Goal: Task Accomplishment & Management: Manage account settings

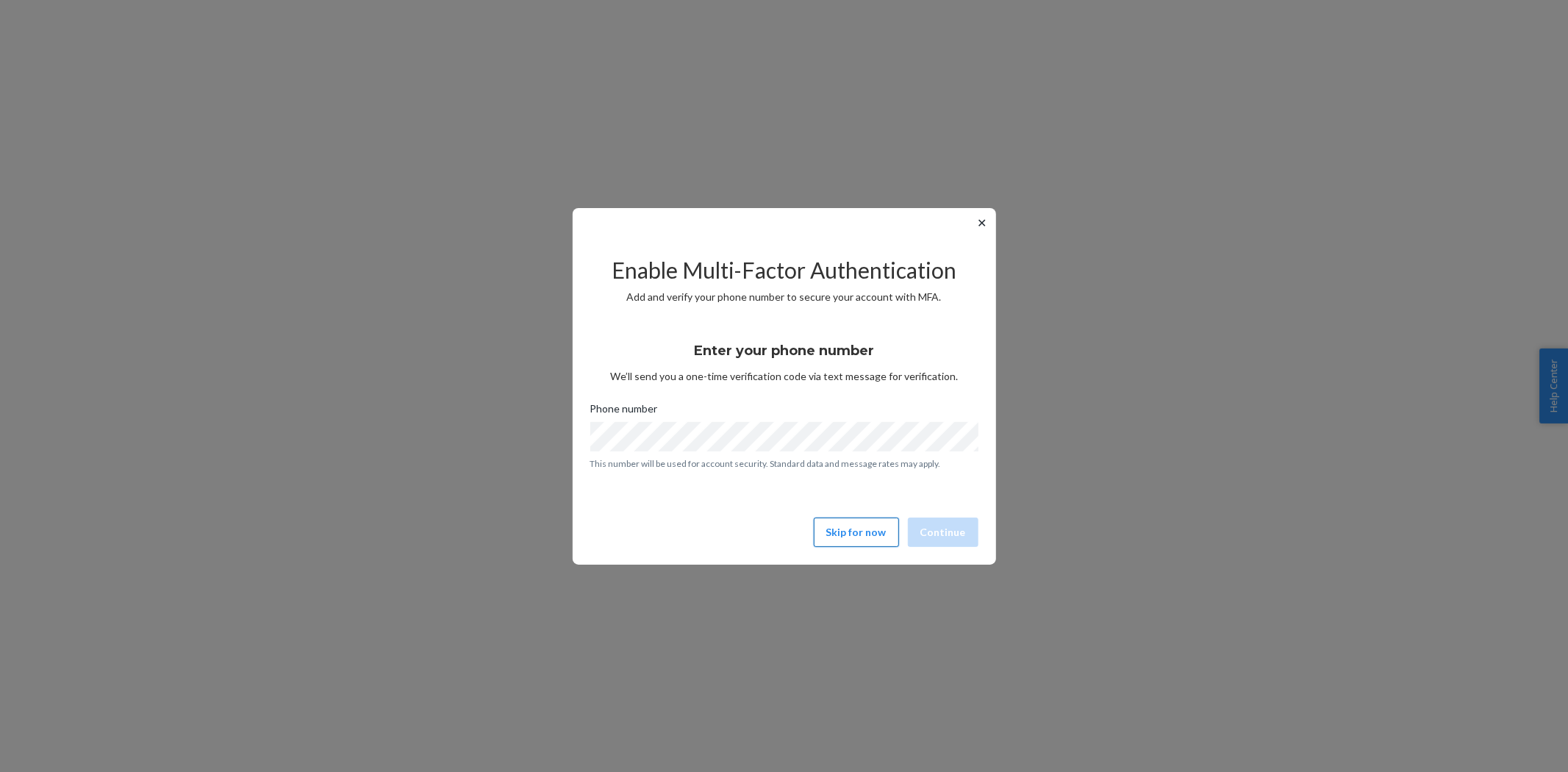
click at [862, 531] on button "Skip for now" at bounding box center [856, 532] width 85 height 29
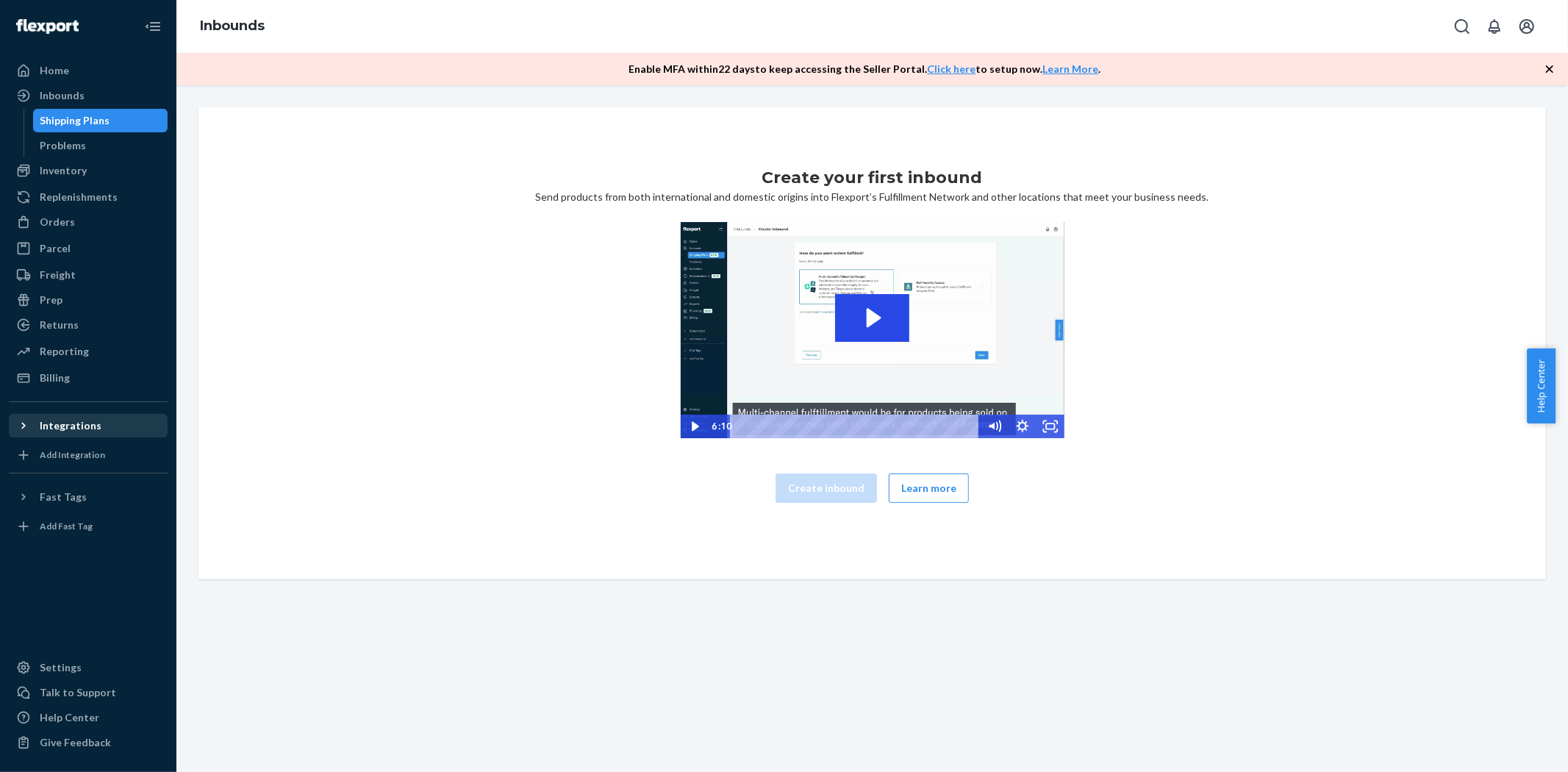
click at [41, 436] on div "Integrations" at bounding box center [88, 425] width 156 height 20
click at [54, 459] on div "Add Integration" at bounding box center [72, 454] width 66 height 13
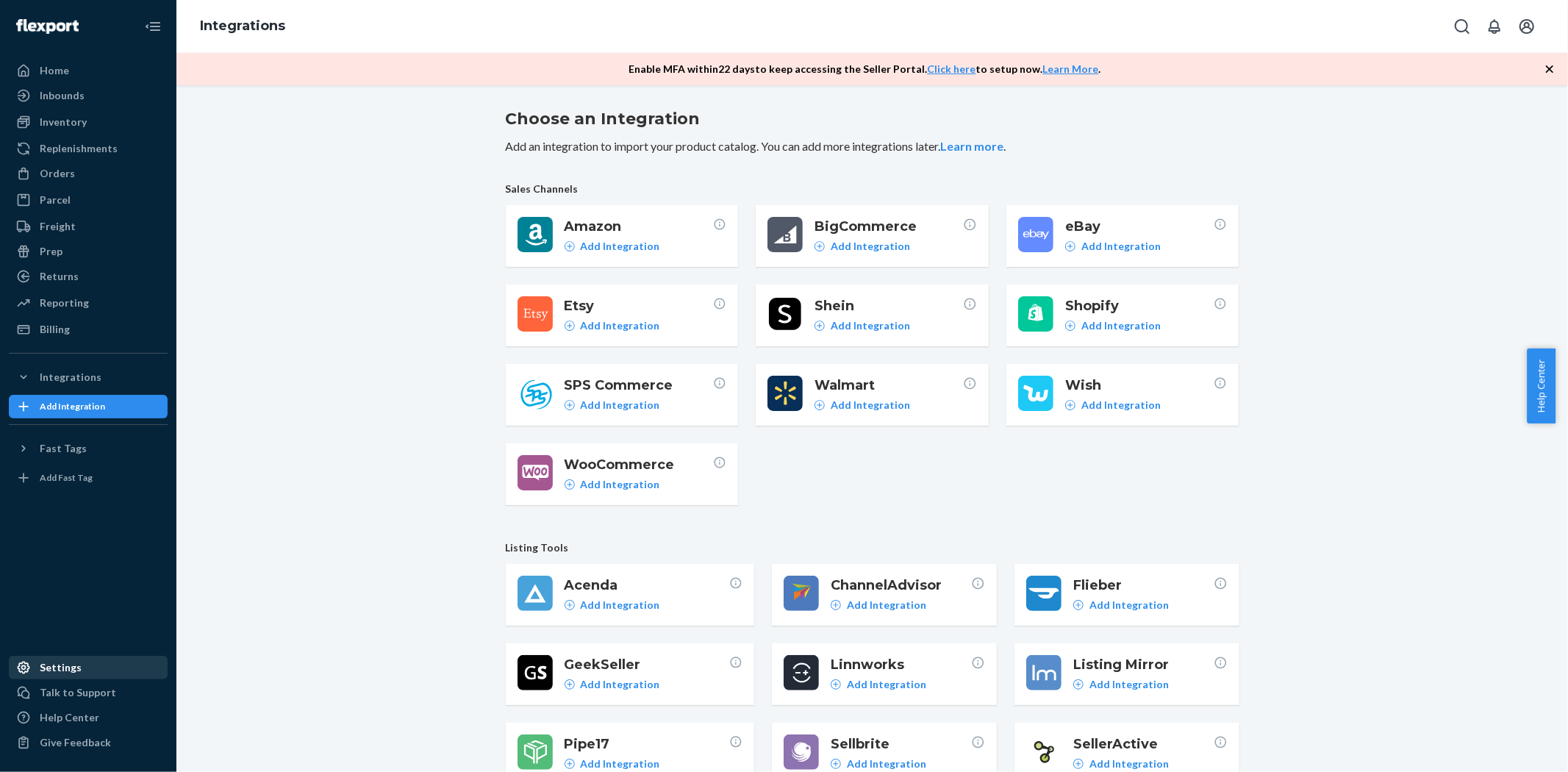
click at [67, 665] on div "Settings" at bounding box center [61, 667] width 42 height 15
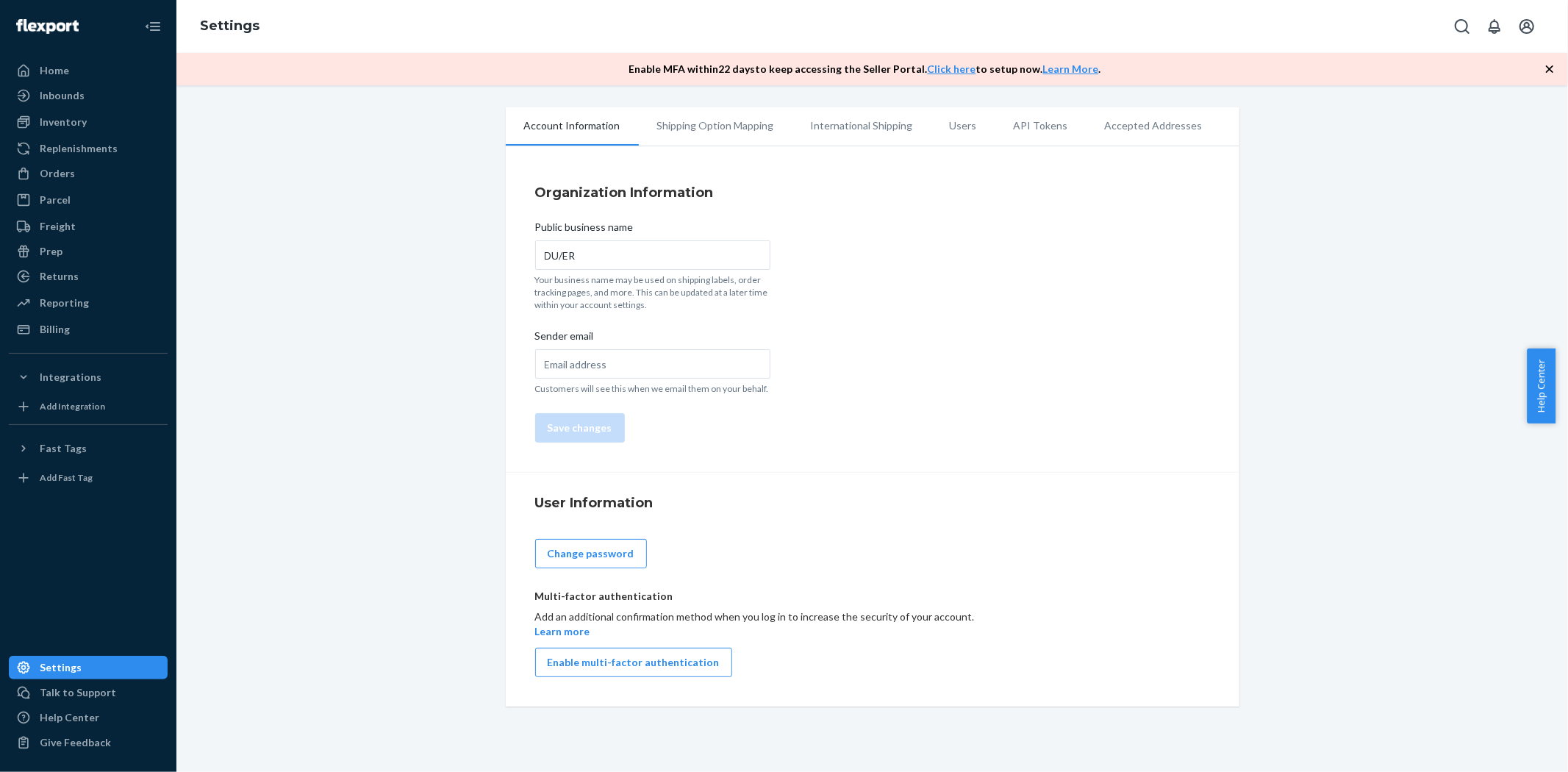
click at [720, 127] on li "Shipping Option Mapping" at bounding box center [715, 125] width 154 height 37
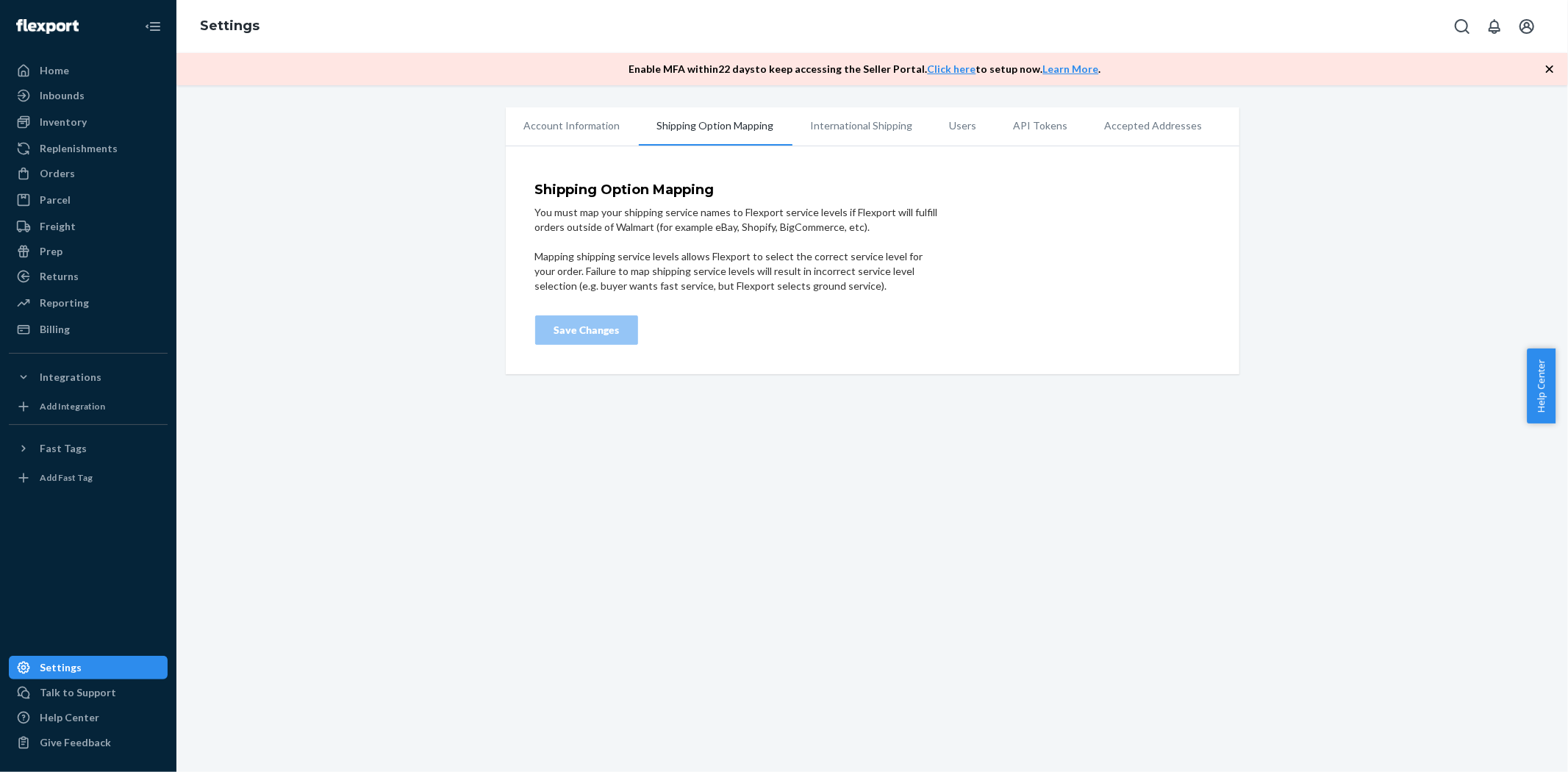
click at [825, 128] on li "International Shipping" at bounding box center [862, 125] width 139 height 37
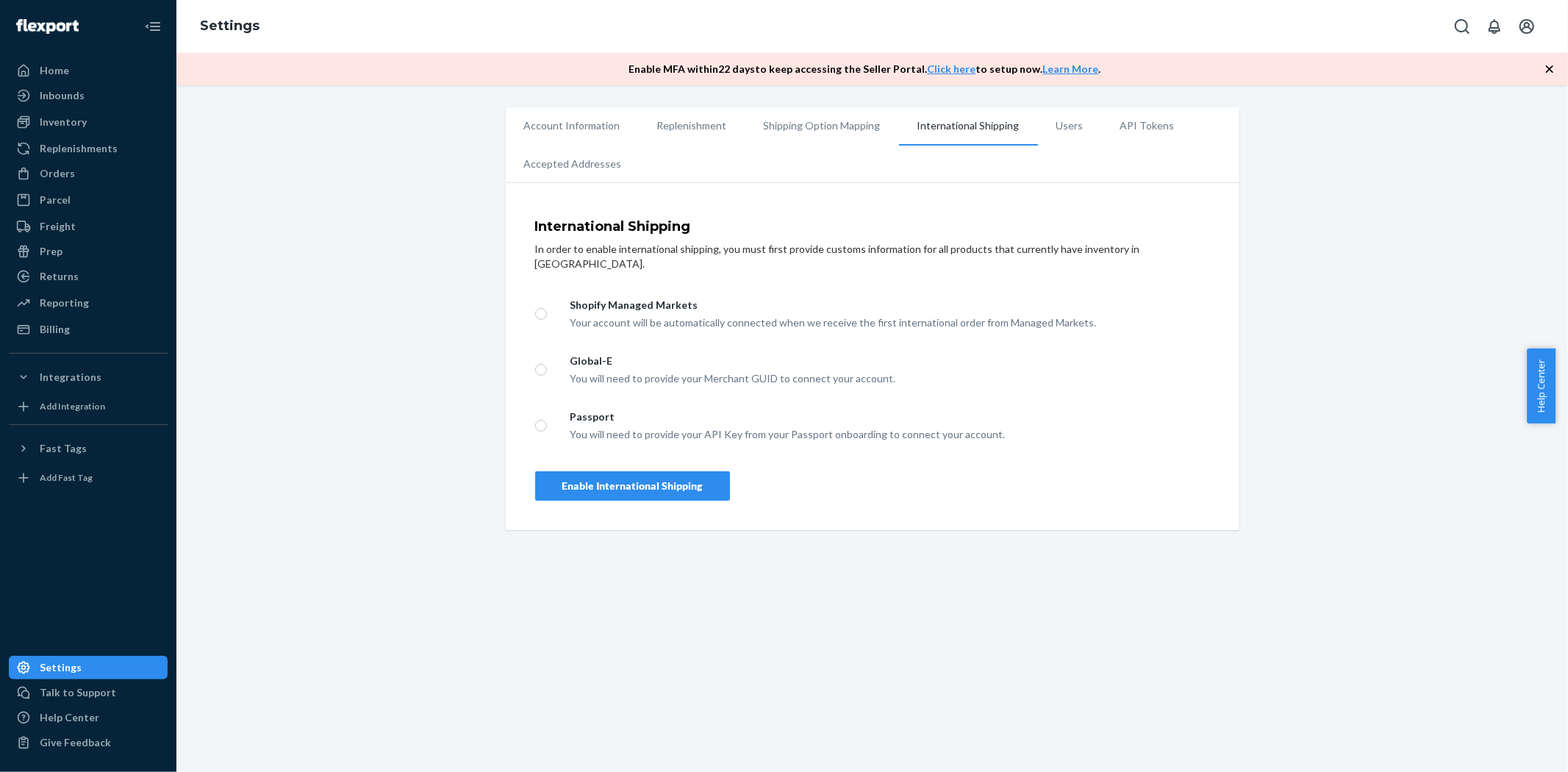
click at [1066, 136] on li "Users" at bounding box center [1069, 125] width 64 height 37
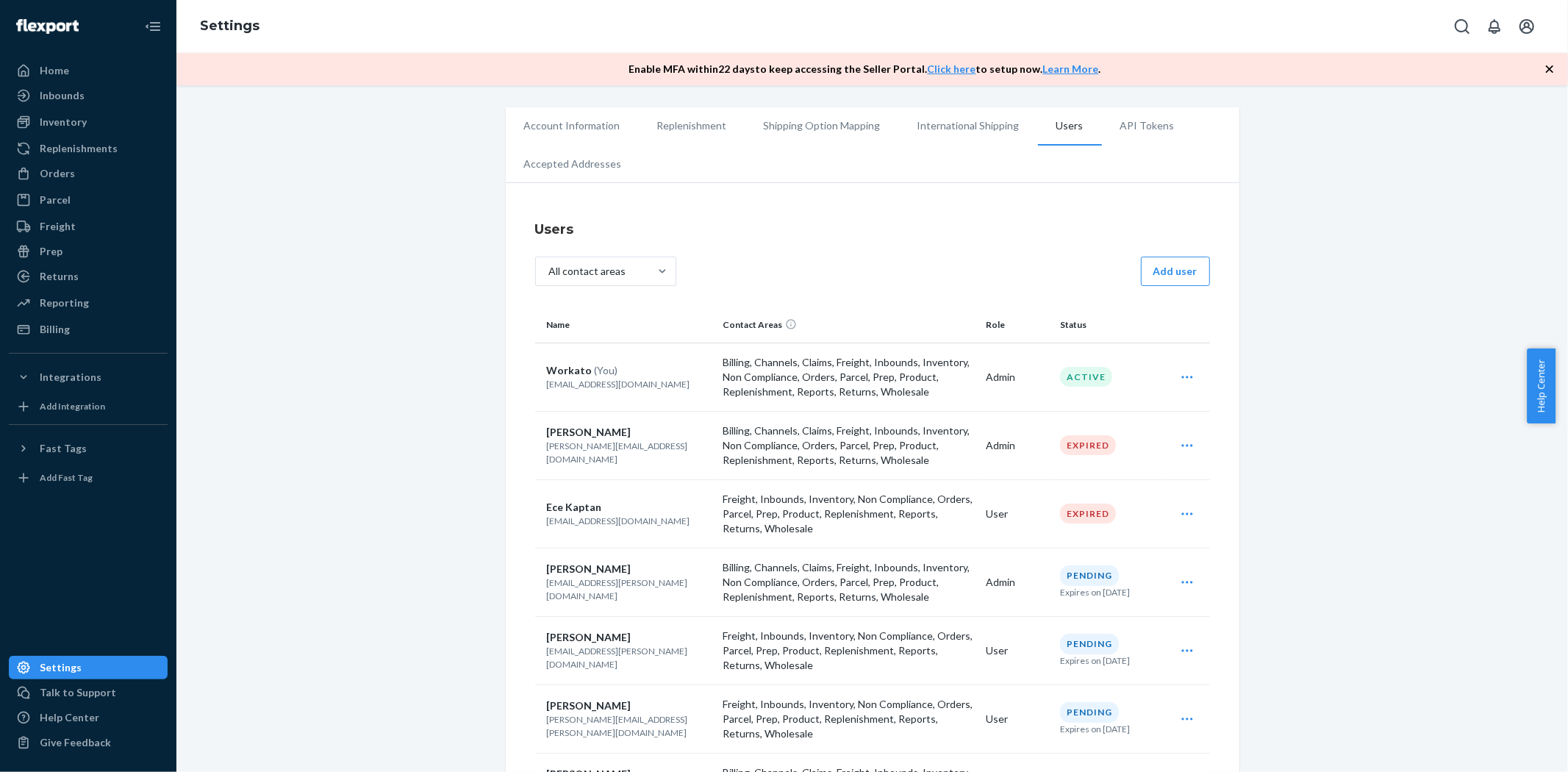
click at [1119, 130] on li "API Tokens" at bounding box center [1147, 125] width 91 height 37
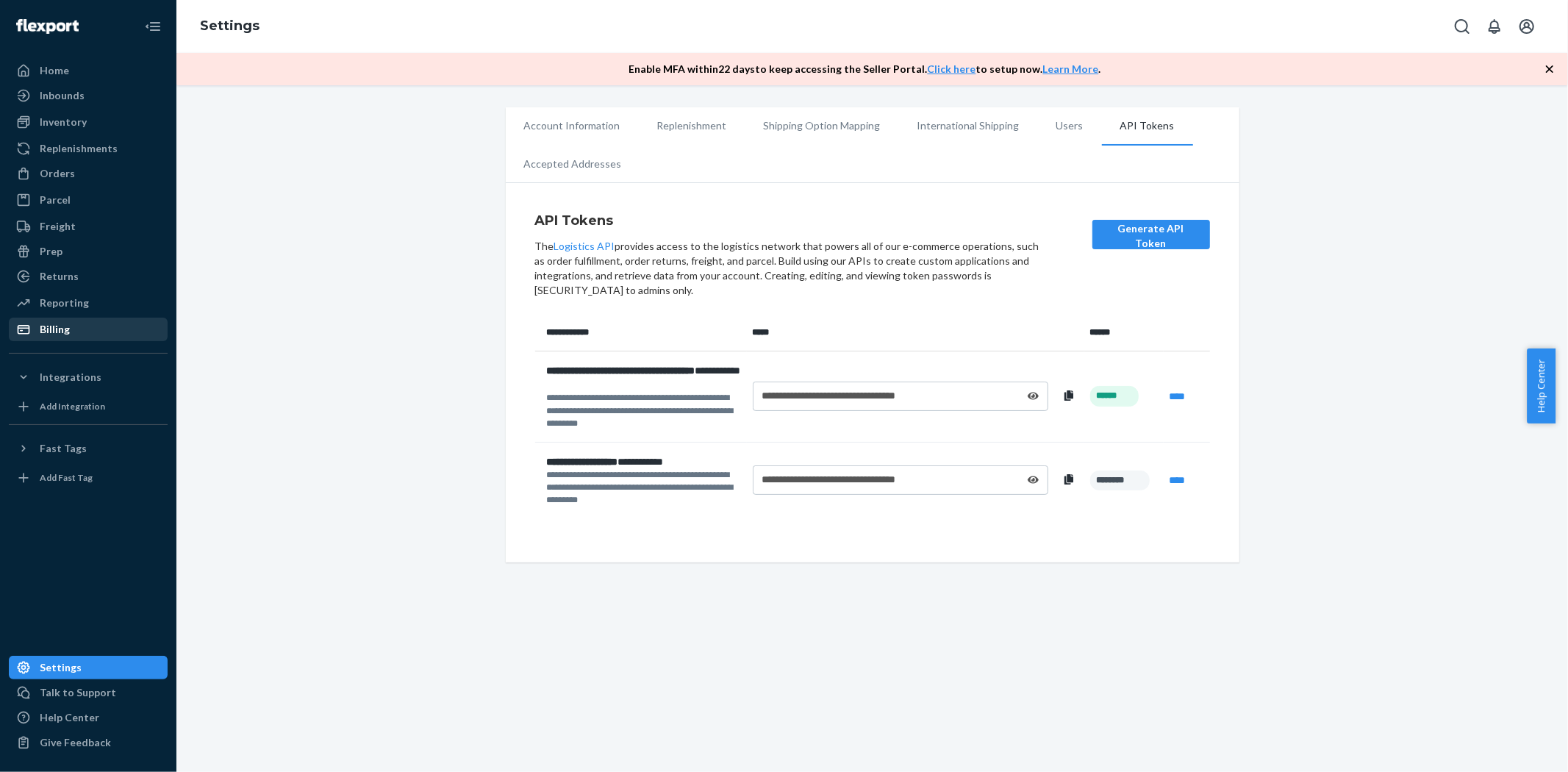
click at [48, 325] on div "Billing" at bounding box center [55, 329] width 30 height 15
